Goal: Obtain resource: Obtain resource

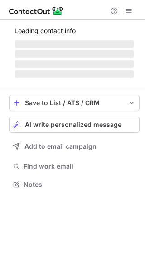
scroll to position [190, 145]
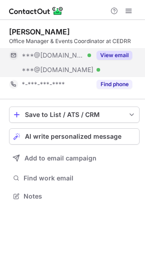
click at [120, 57] on button "View email" at bounding box center [114, 55] width 36 height 9
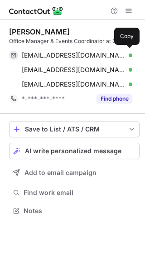
scroll to position [204, 145]
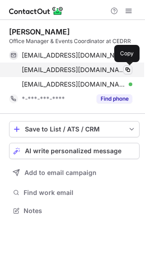
click at [127, 71] on span at bounding box center [127, 69] width 7 height 7
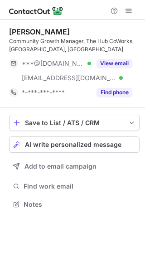
scroll to position [198, 145]
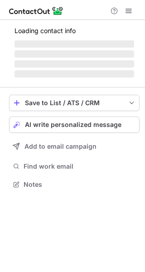
scroll to position [198, 145]
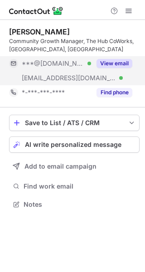
click at [106, 59] on button "View email" at bounding box center [114, 63] width 36 height 9
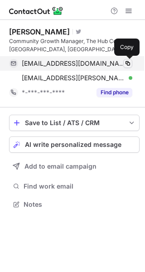
click at [124, 63] on button at bounding box center [127, 63] width 9 height 9
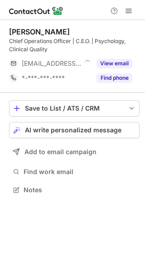
scroll to position [183, 145]
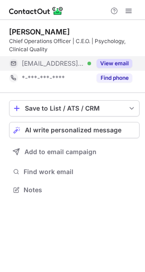
click at [113, 62] on button "View email" at bounding box center [114, 63] width 36 height 9
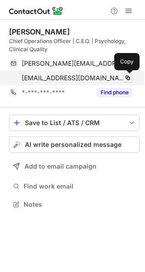
click at [125, 79] on span at bounding box center [127, 77] width 7 height 7
